Goal: Information Seeking & Learning: Learn about a topic

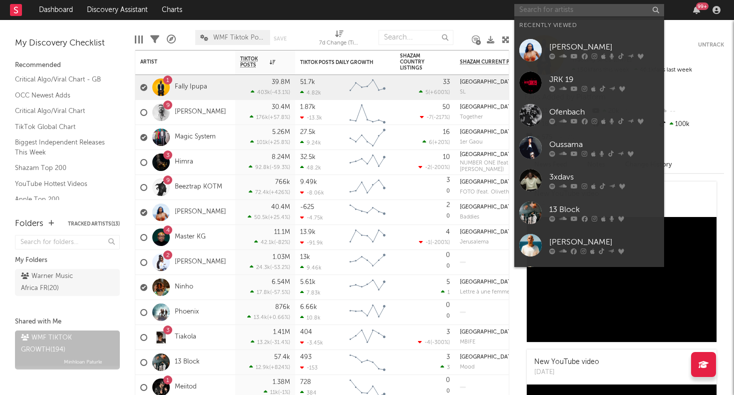
click at [588, 7] on input "text" at bounding box center [589, 10] width 150 height 12
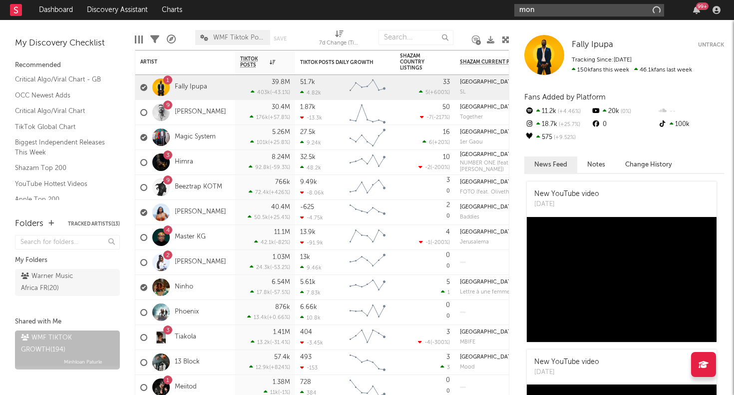
type input "[PERSON_NAME]"
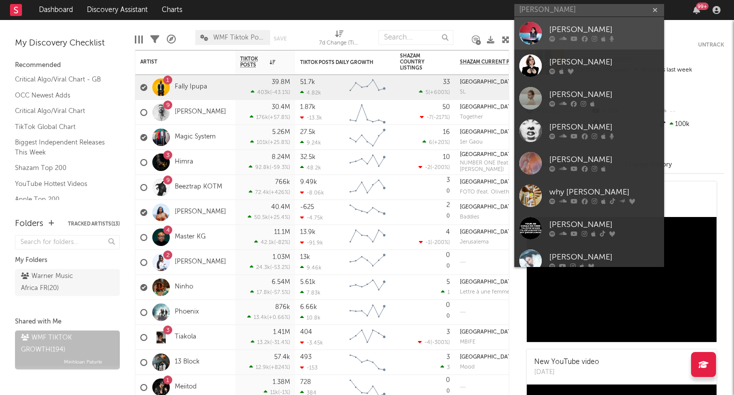
click at [538, 33] on div at bounding box center [530, 33] width 22 height 22
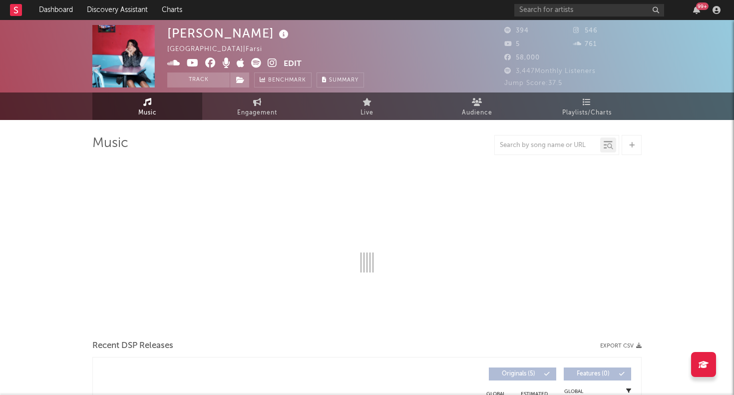
select select "6m"
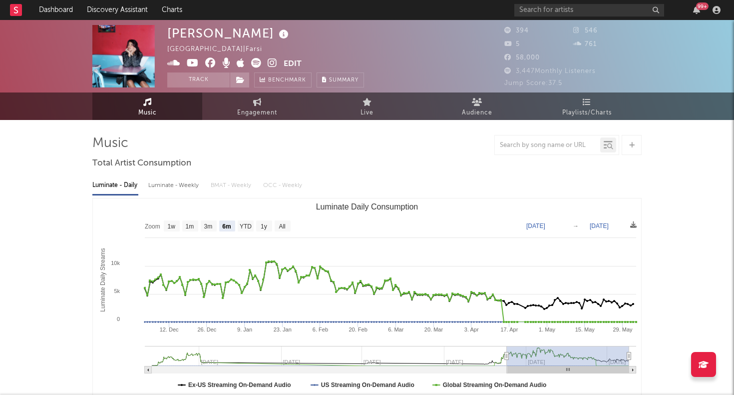
click at [586, 16] on div "99 +" at bounding box center [619, 10] width 210 height 20
click at [580, 10] on input "text" at bounding box center [589, 10] width 150 height 12
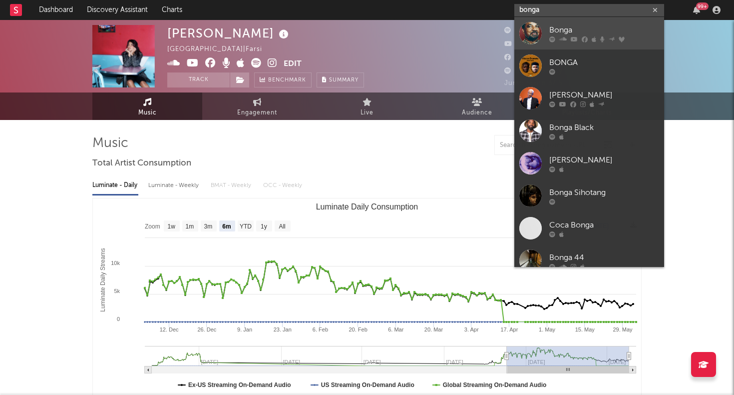
type input "bonga"
click at [586, 26] on div "Bonga" at bounding box center [604, 30] width 110 height 12
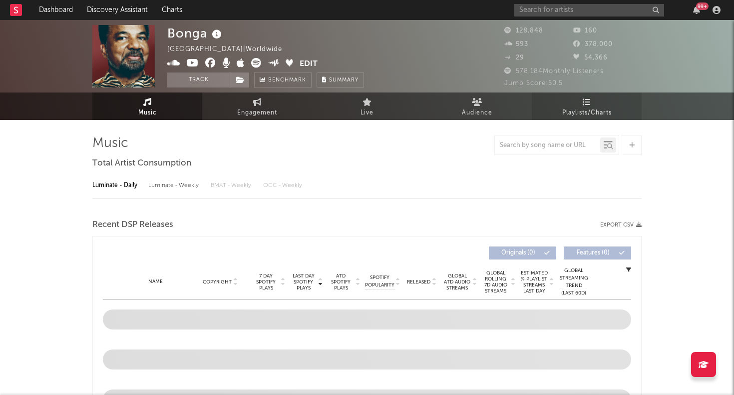
select select "6m"
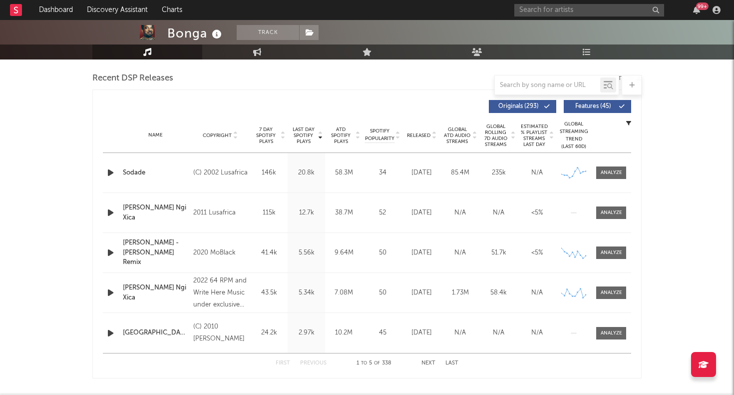
scroll to position [353, 0]
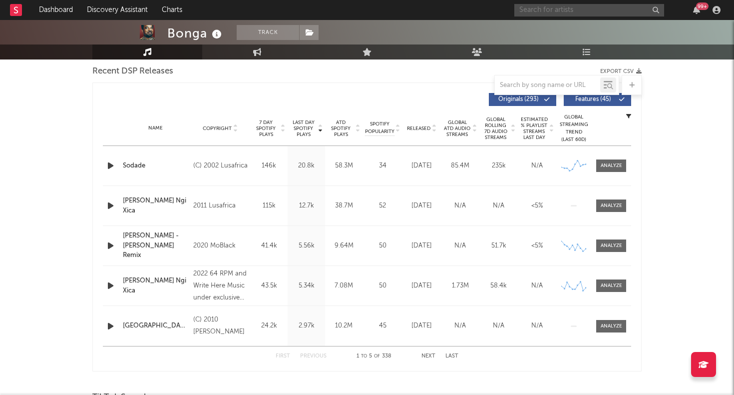
click at [544, 9] on input "text" at bounding box center [589, 10] width 150 height 12
type input "alé"
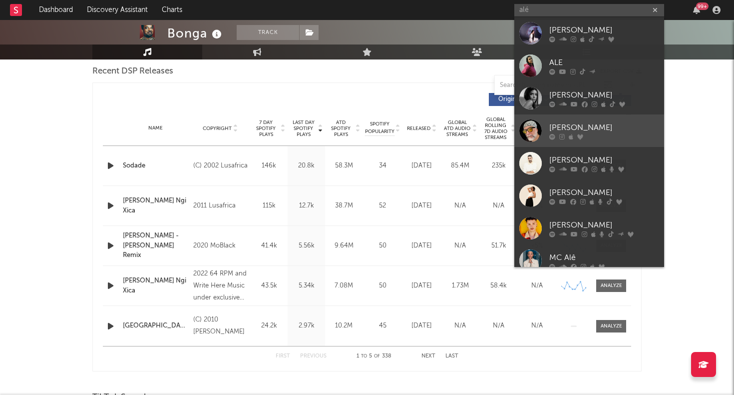
click at [563, 129] on div "[PERSON_NAME]" at bounding box center [604, 127] width 110 height 12
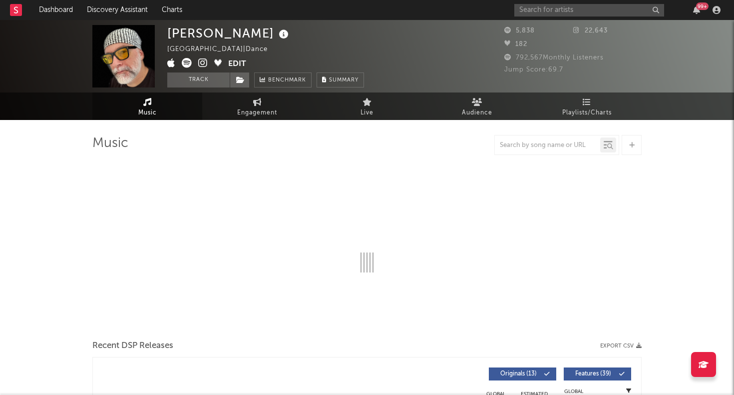
select select "6m"
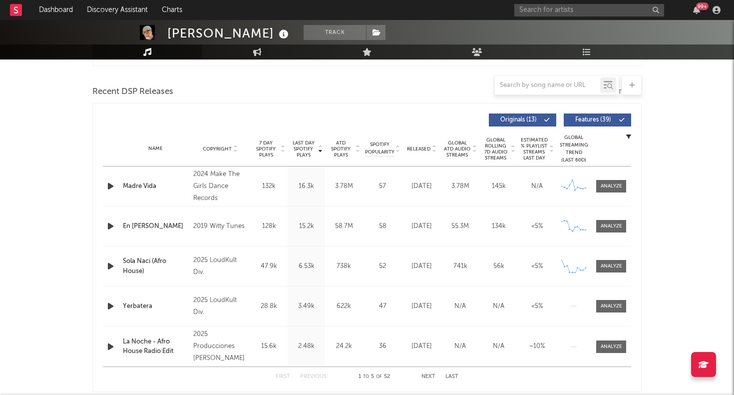
scroll to position [332, 0]
click at [342, 146] on span "ATD Spotify Plays" at bounding box center [341, 149] width 26 height 18
